Goal: Information Seeking & Learning: Learn about a topic

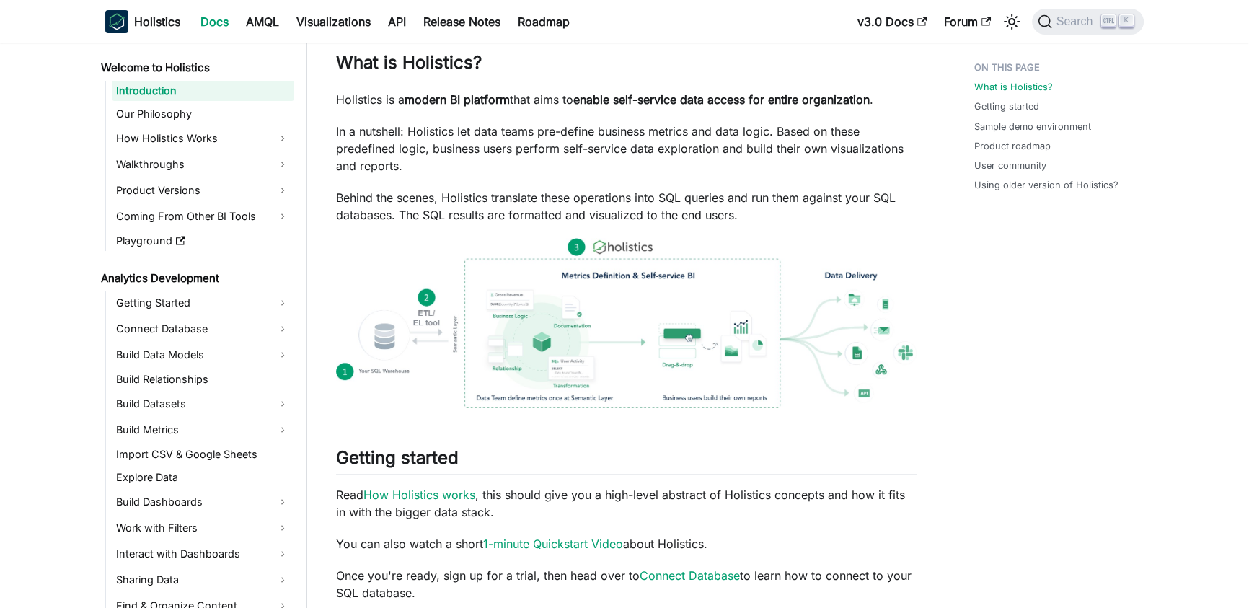
scroll to position [157, 0]
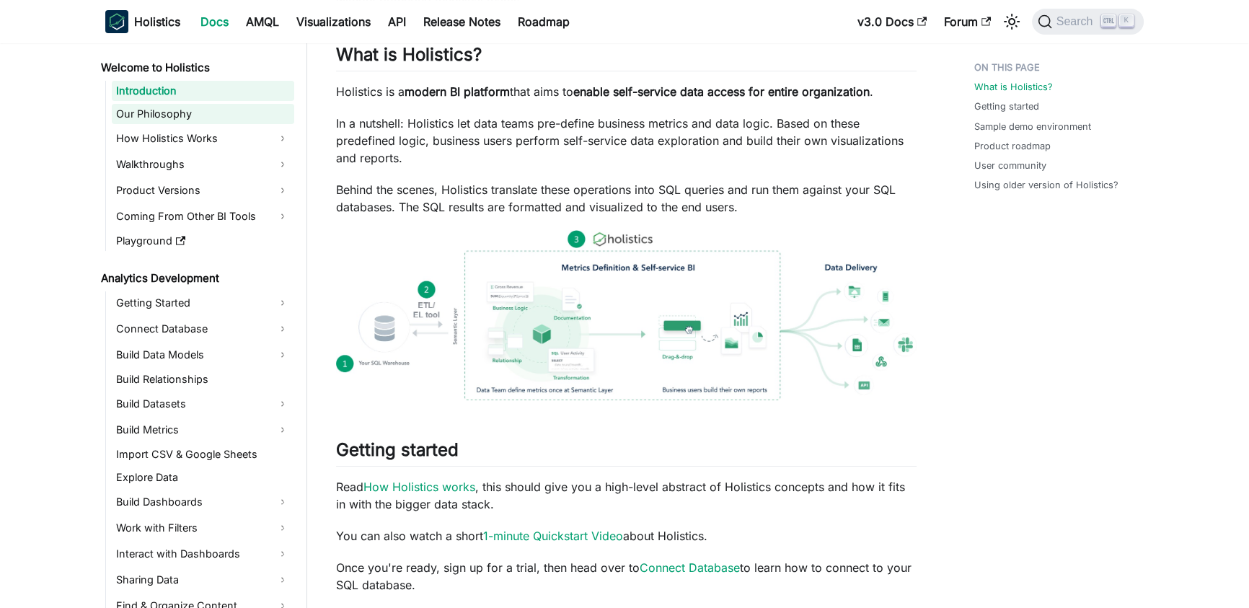
click at [176, 114] on link "Our Philosophy" at bounding box center [203, 114] width 182 height 20
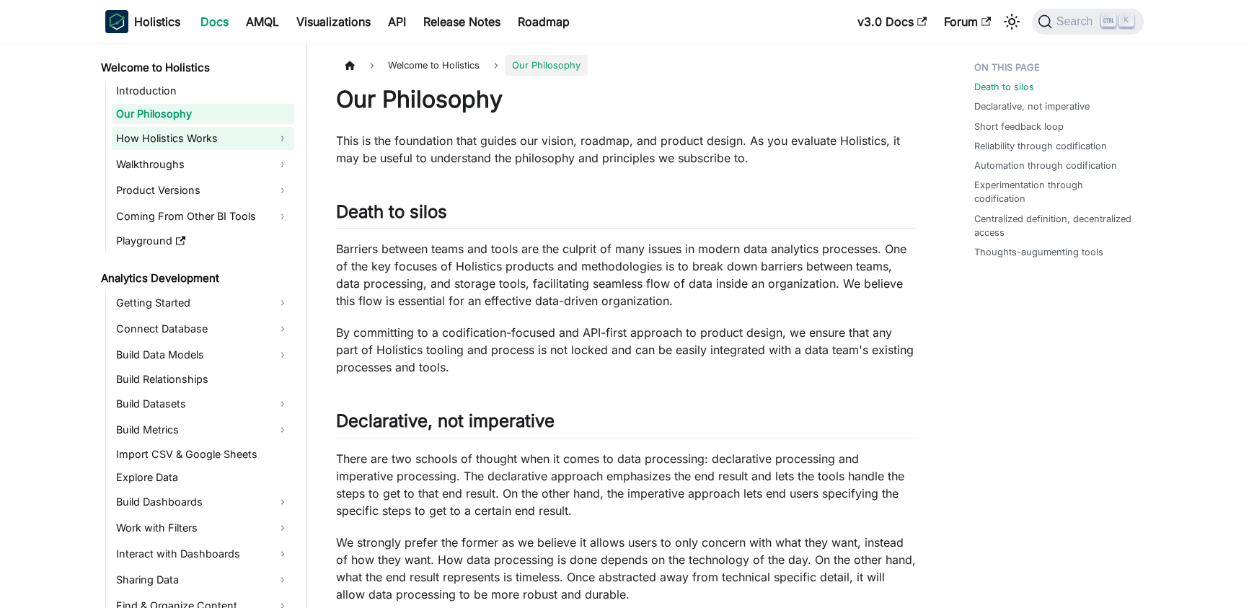
click at [280, 138] on link "How Holistics Works" at bounding box center [203, 138] width 182 height 23
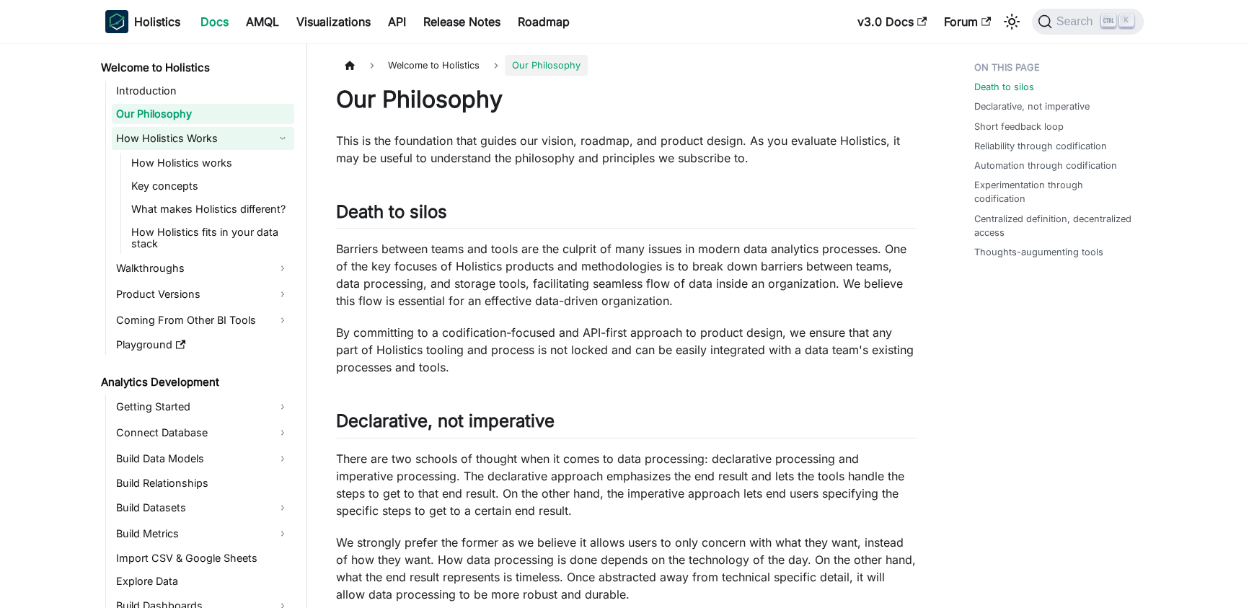
click at [204, 136] on link "How Holistics Works" at bounding box center [203, 138] width 182 height 23
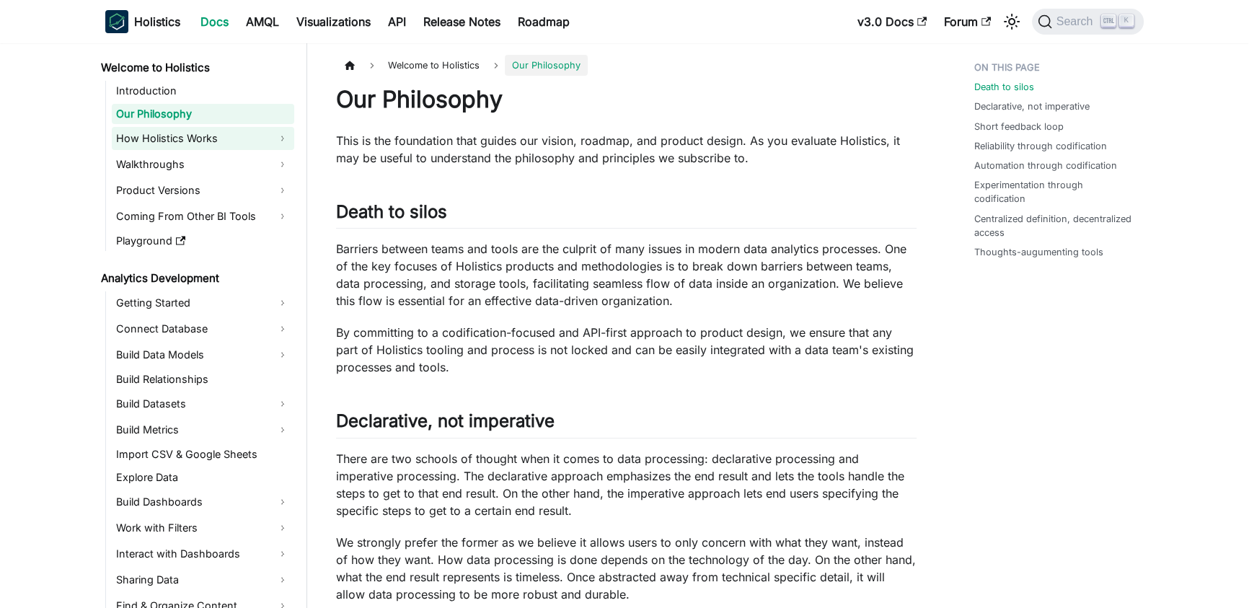
click at [201, 133] on link "How Holistics Works" at bounding box center [203, 138] width 182 height 23
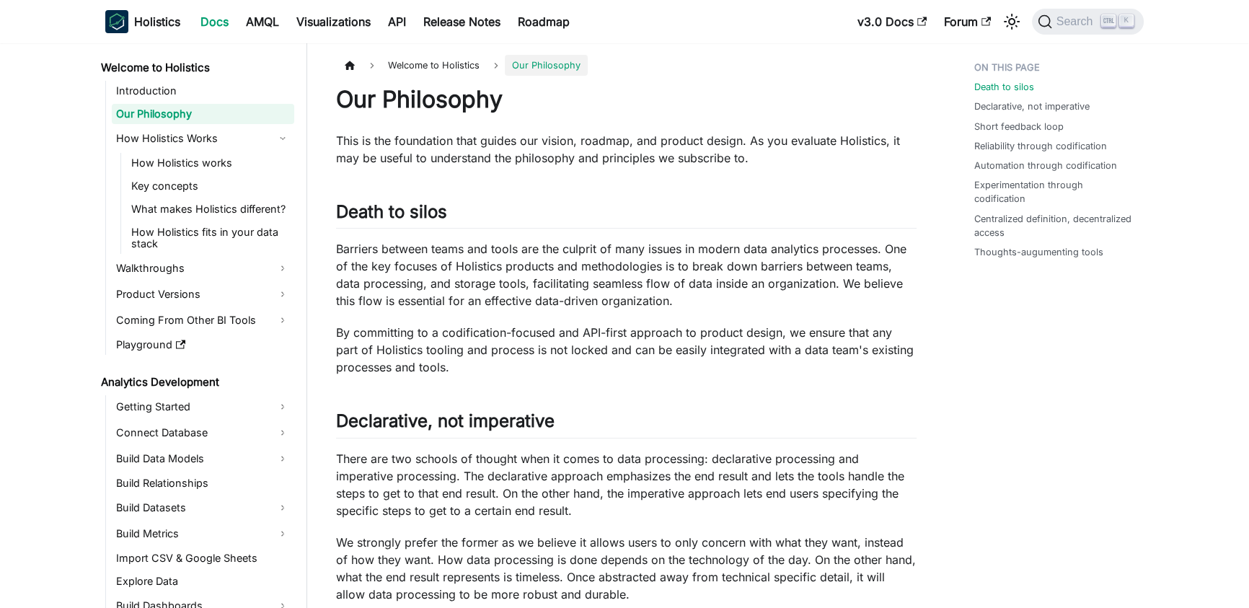
click at [219, 149] on li "How Holistics Works How Holistics works Key concepts What makes Holistics diffe…" at bounding box center [203, 190] width 182 height 127
click at [218, 167] on link "How Holistics works" at bounding box center [210, 163] width 167 height 20
